Goal: Information Seeking & Learning: Learn about a topic

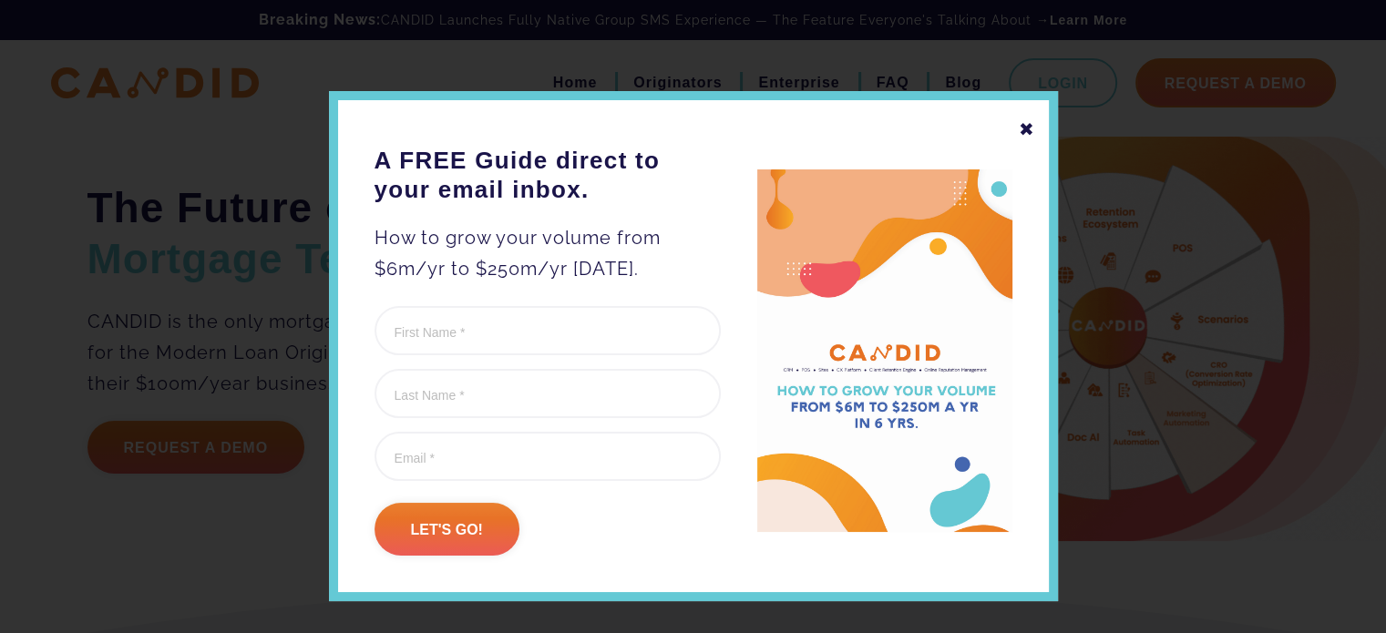
click at [1024, 131] on div "✖" at bounding box center [1027, 129] width 16 height 31
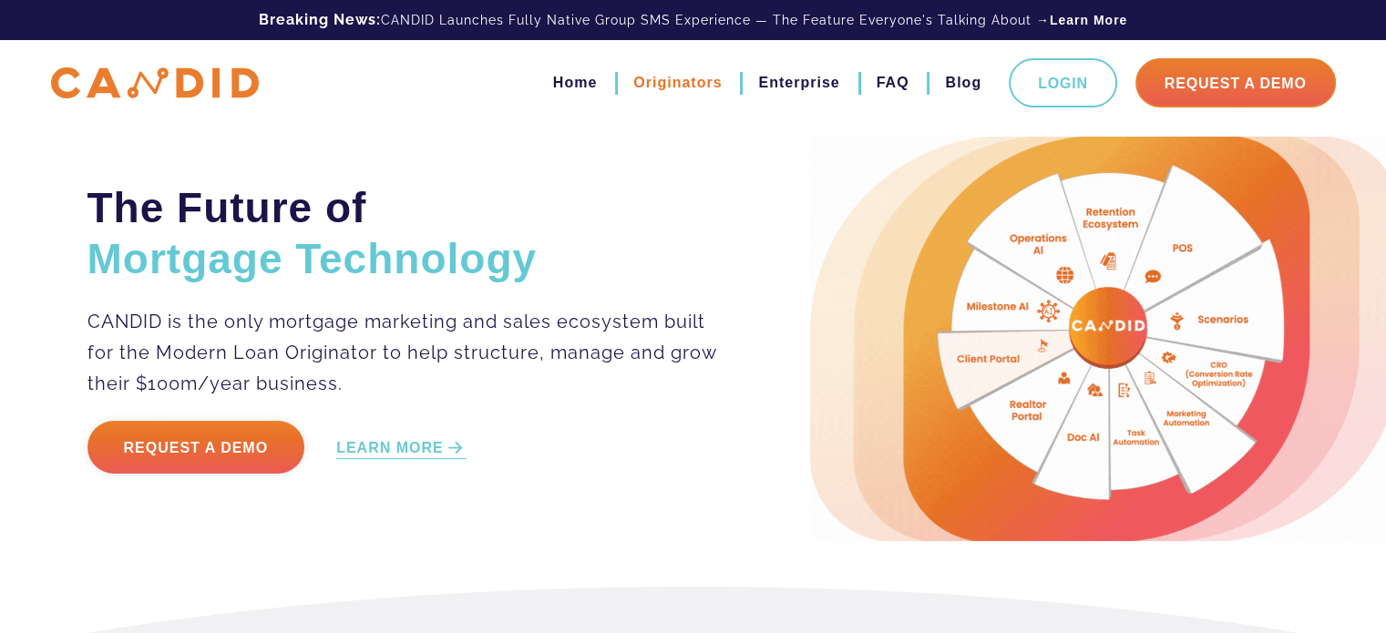
click at [683, 87] on link "Originators" at bounding box center [677, 82] width 88 height 31
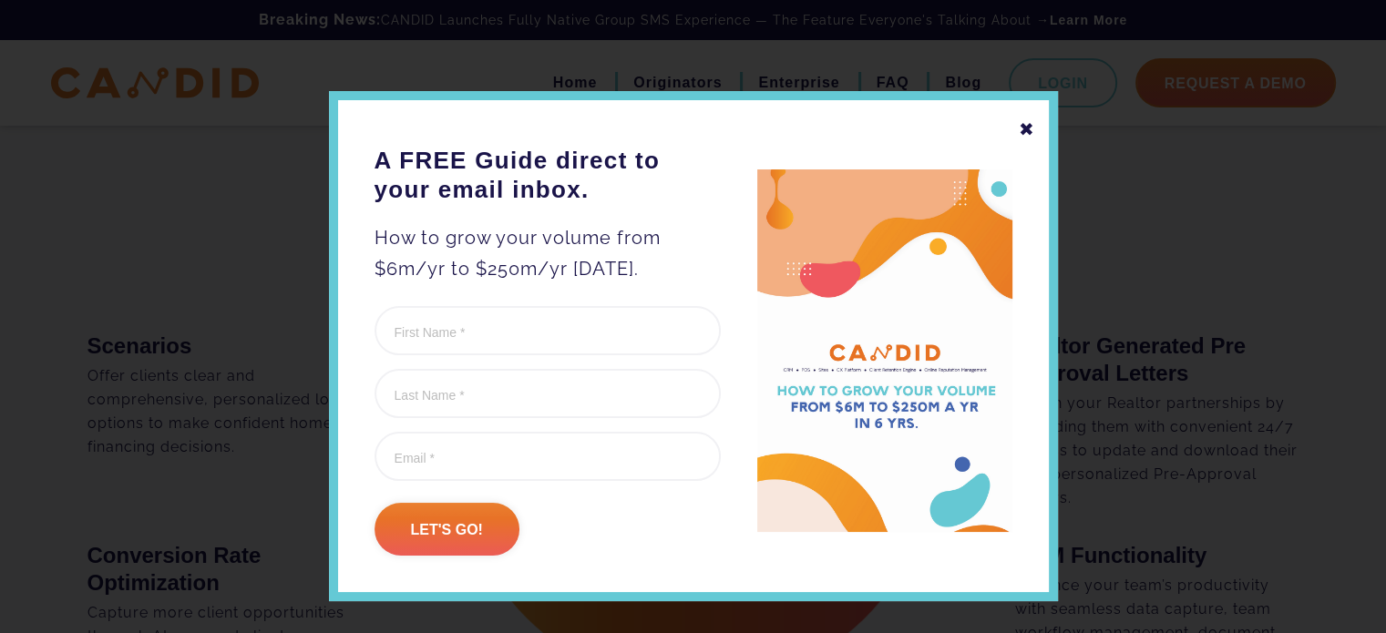
scroll to position [1185, 0]
drag, startPoint x: 1021, startPoint y: 126, endPoint x: 1031, endPoint y: 152, distance: 28.3
click at [1021, 125] on div "✖" at bounding box center [1027, 129] width 16 height 31
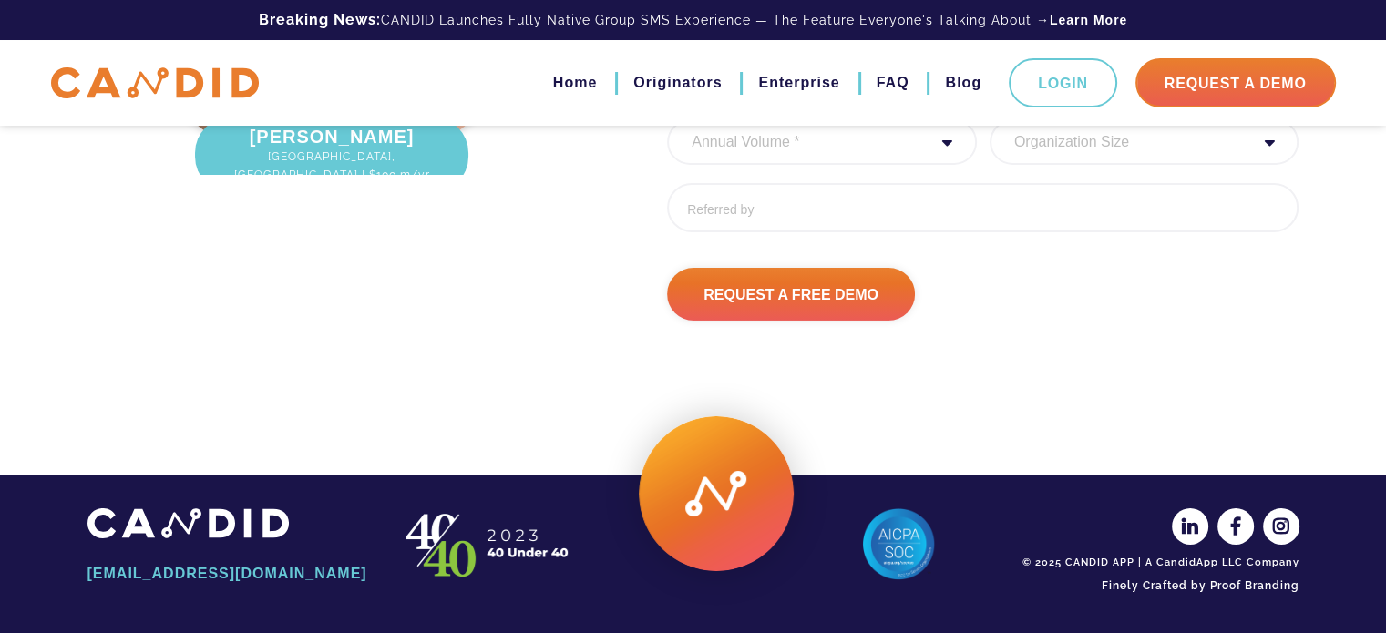
scroll to position [6302, 0]
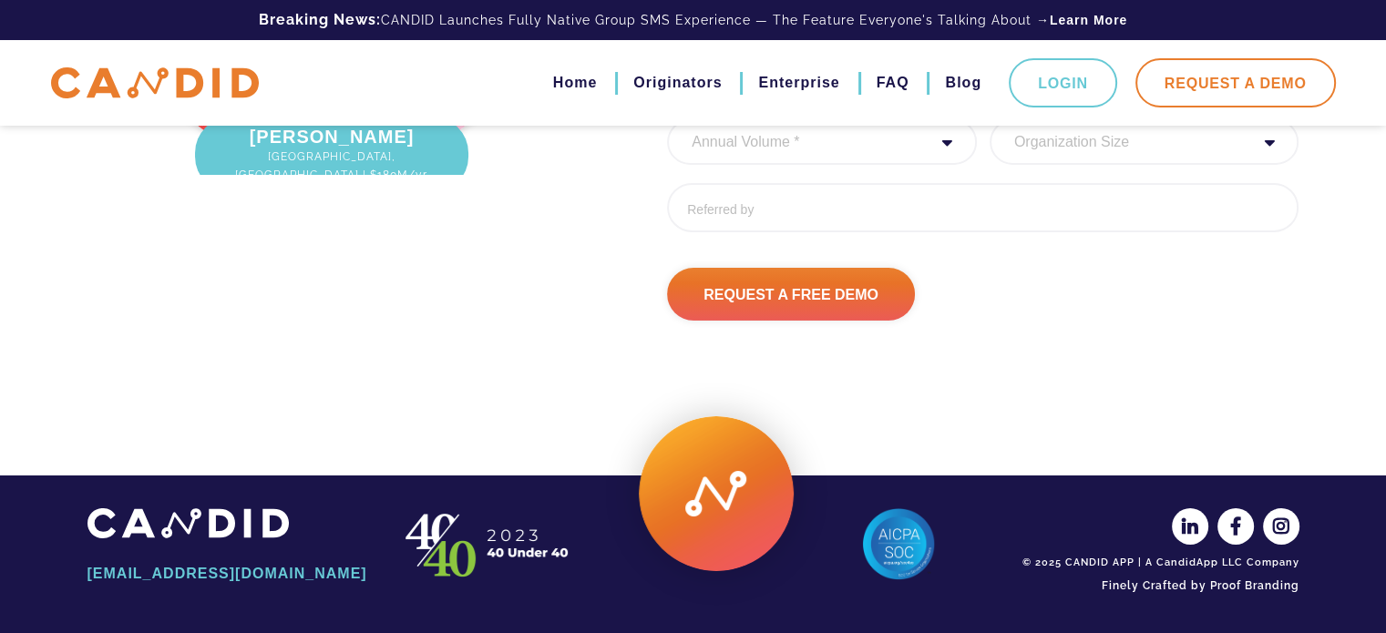
click at [1213, 79] on link "Request A Demo" at bounding box center [1236, 82] width 201 height 49
